Goal: Find specific page/section: Find specific page/section

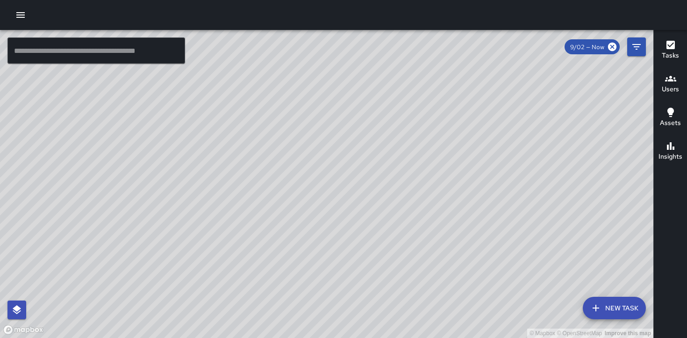
click at [669, 86] on h6 "Users" at bounding box center [670, 89] width 17 height 10
